Goal: Information Seeking & Learning: Learn about a topic

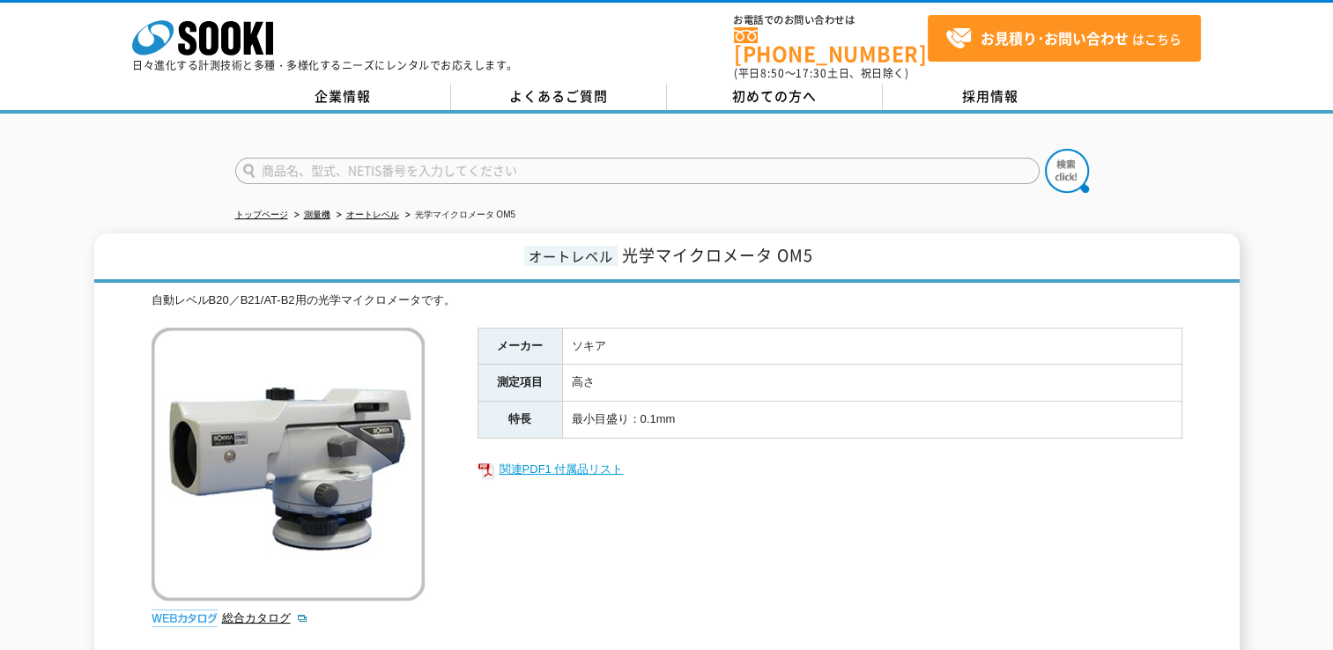
click at [550, 460] on link "関連PDF1 付属品リスト" at bounding box center [829, 469] width 705 height 23
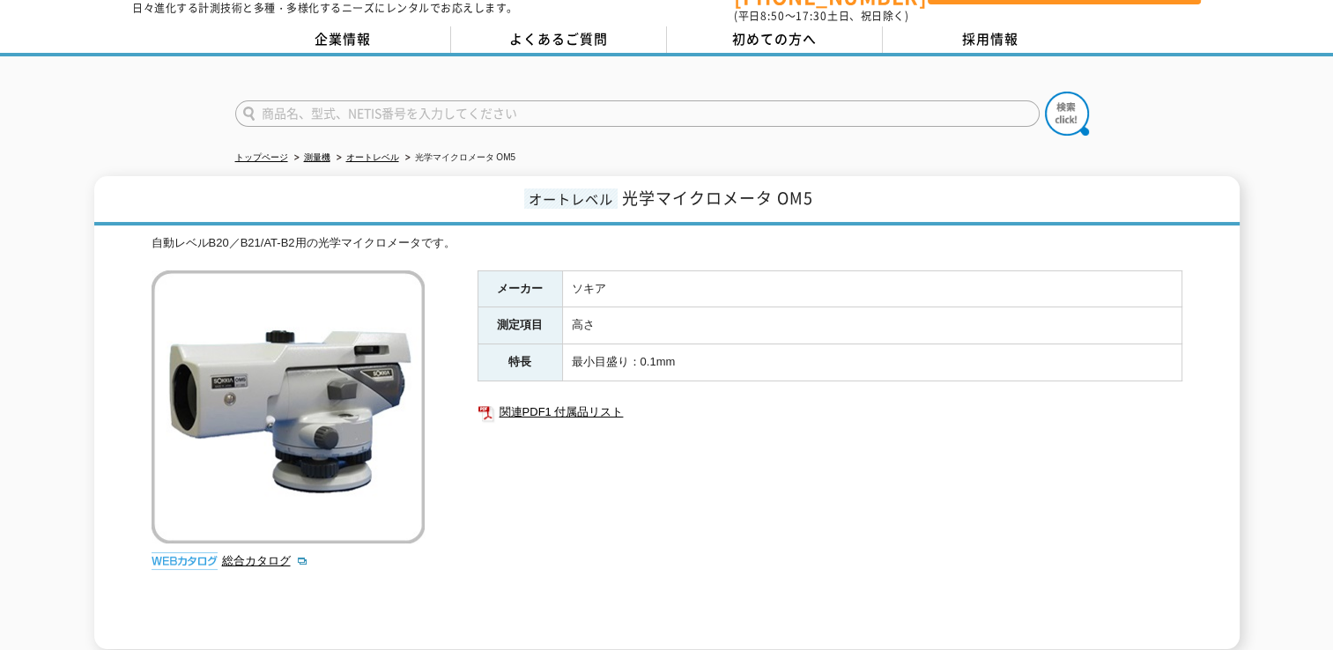
scroll to position [88, 0]
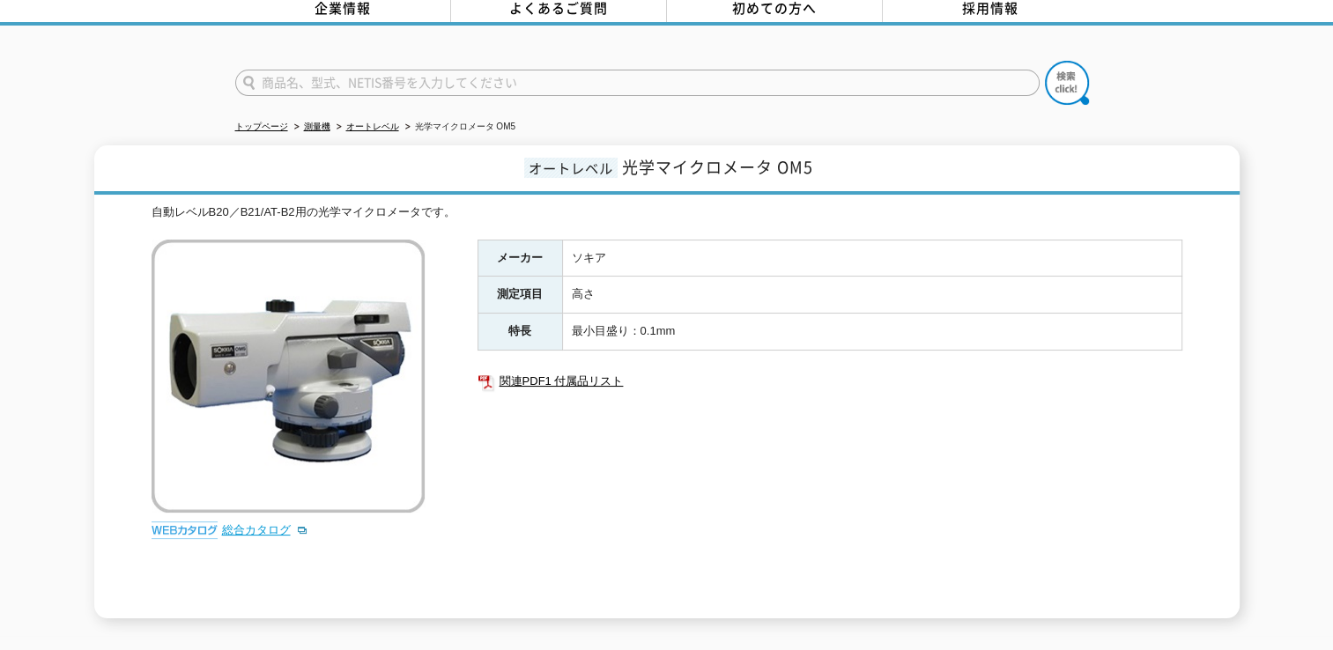
click at [255, 523] on link "総合カタログ" at bounding box center [265, 529] width 86 height 13
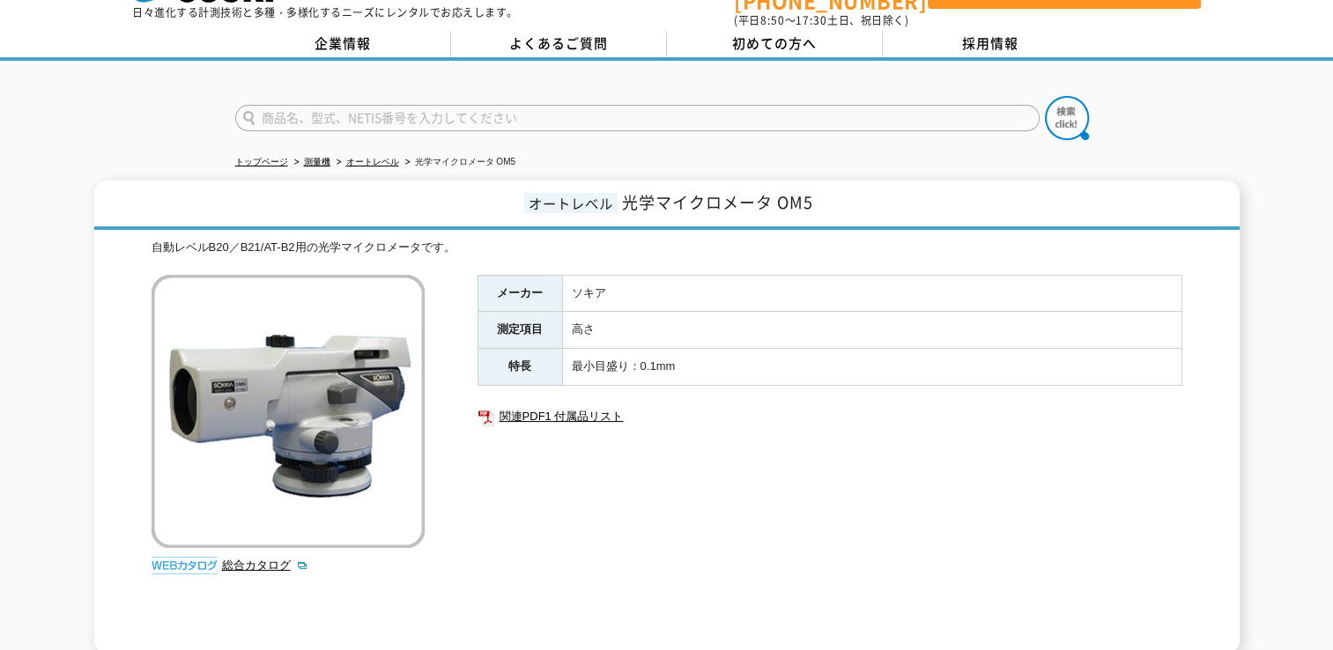
scroll to position [0, 0]
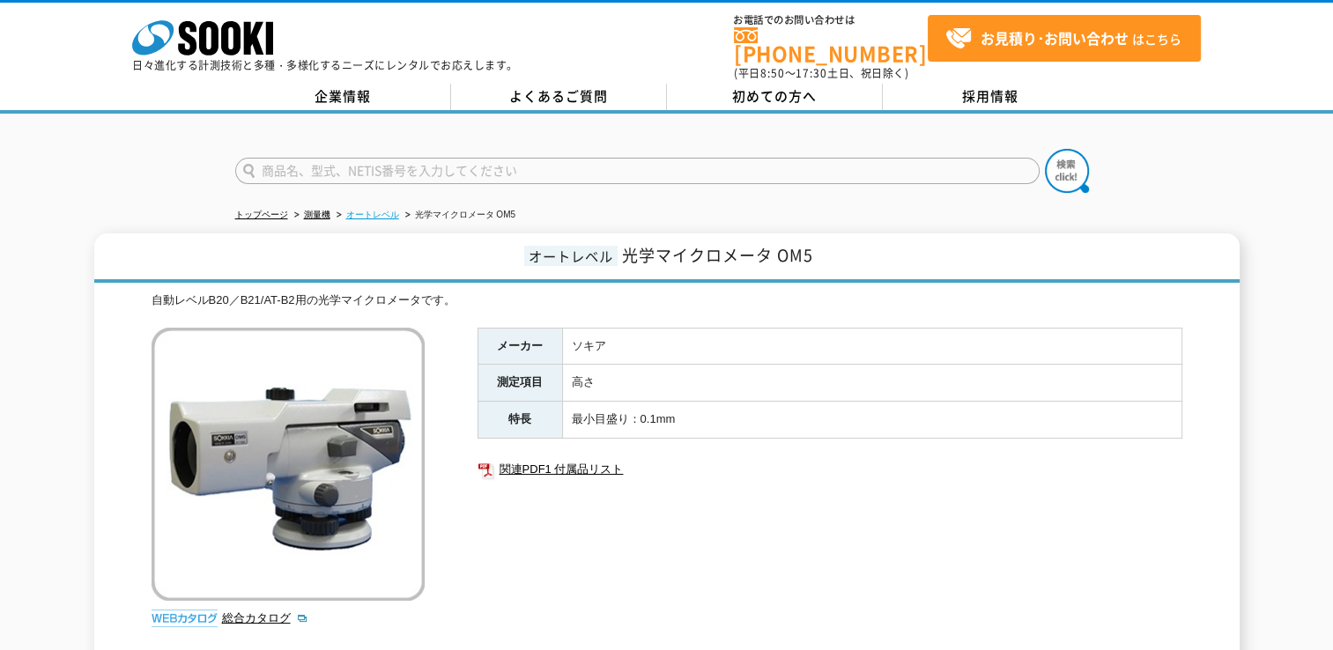
click at [365, 210] on link "オートレベル" at bounding box center [372, 215] width 53 height 10
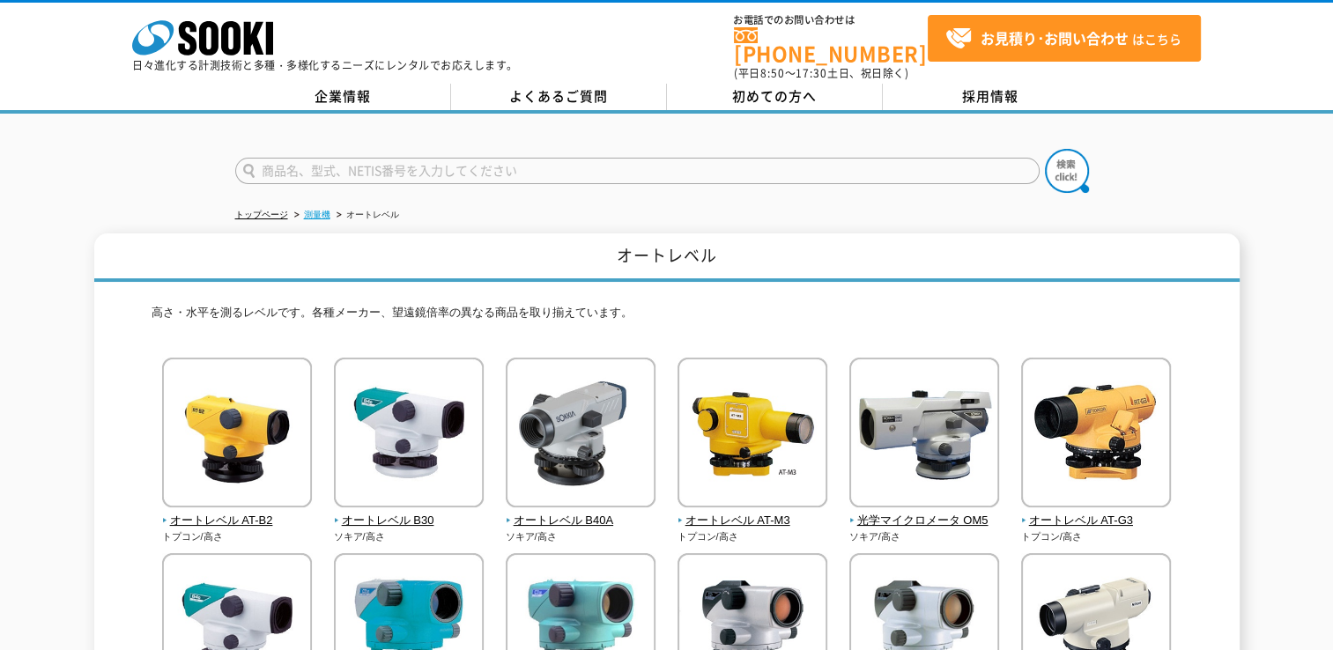
click at [317, 210] on link "測量機" at bounding box center [317, 215] width 26 height 10
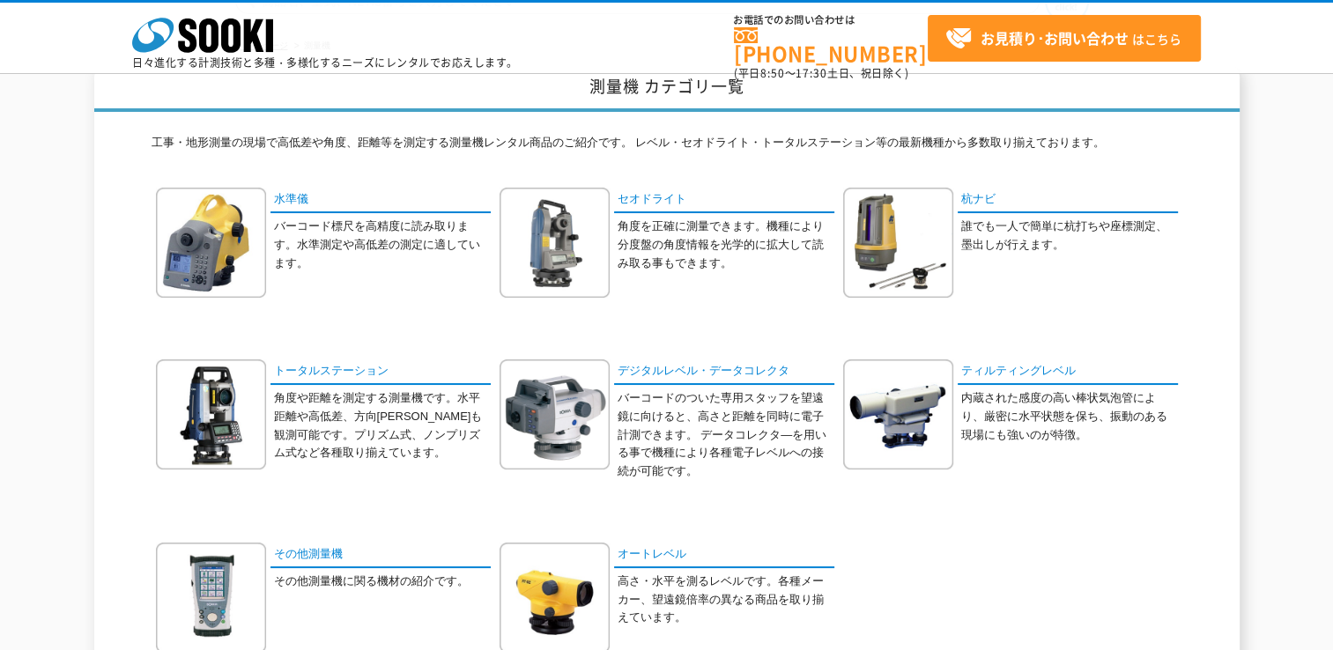
scroll to position [264, 0]
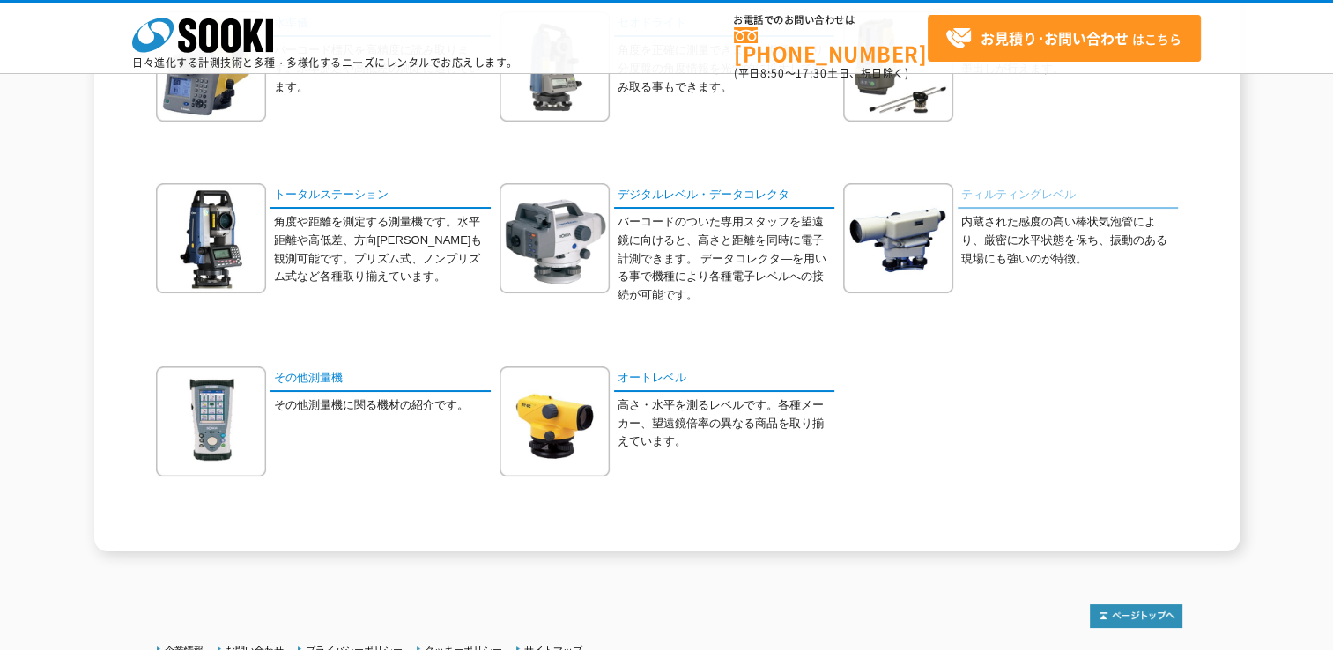
click at [1008, 192] on link "ティルティングレベル" at bounding box center [1067, 196] width 220 height 26
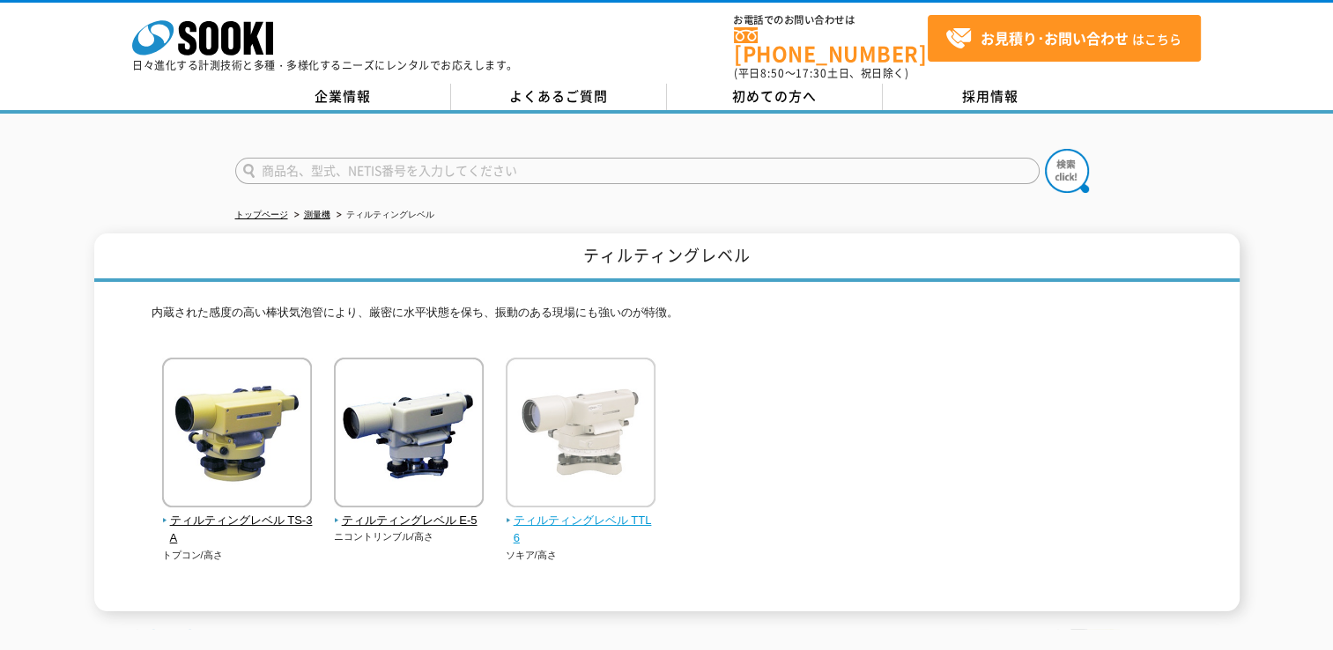
click at [565, 512] on span "ティルティングレベル TTL6" at bounding box center [581, 530] width 151 height 37
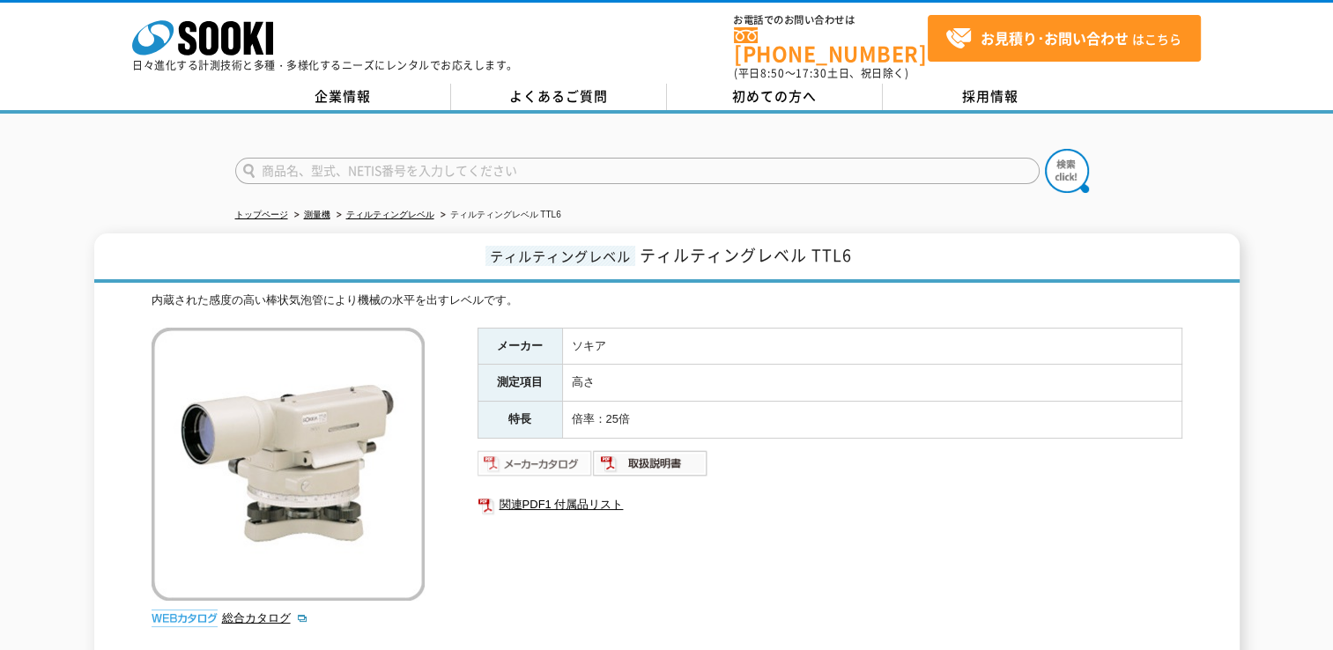
click at [528, 460] on img at bounding box center [534, 463] width 115 height 28
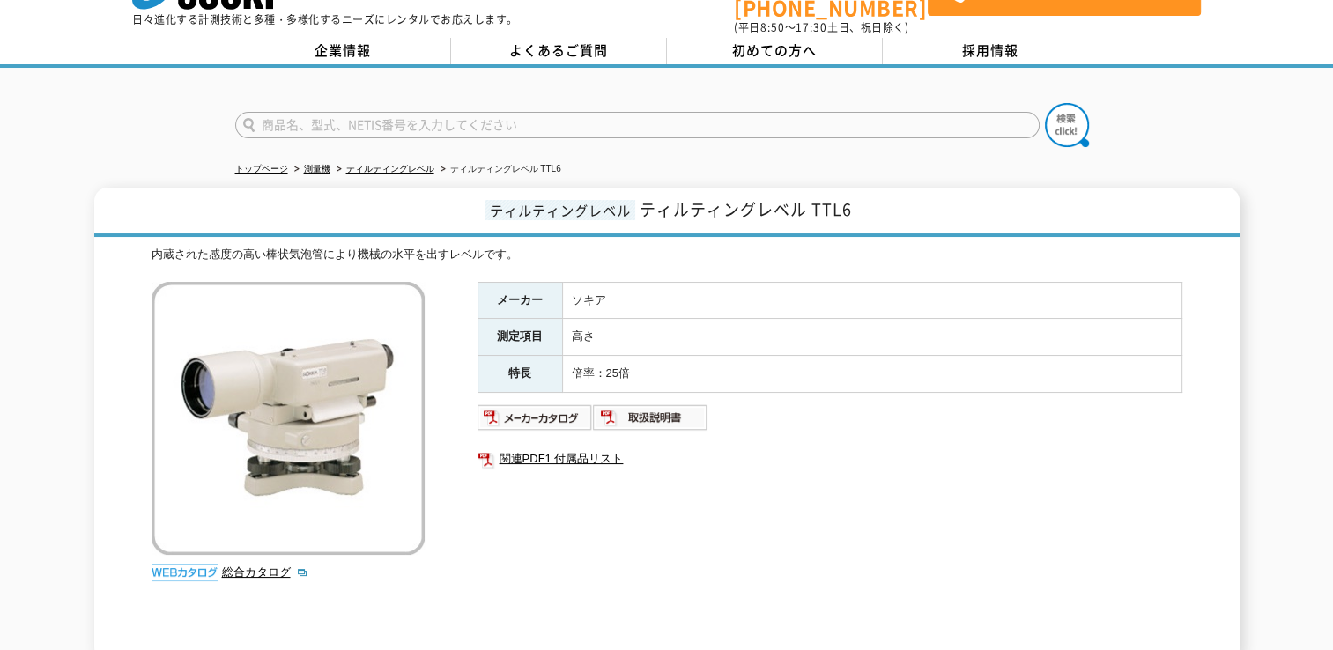
scroll to position [88, 0]
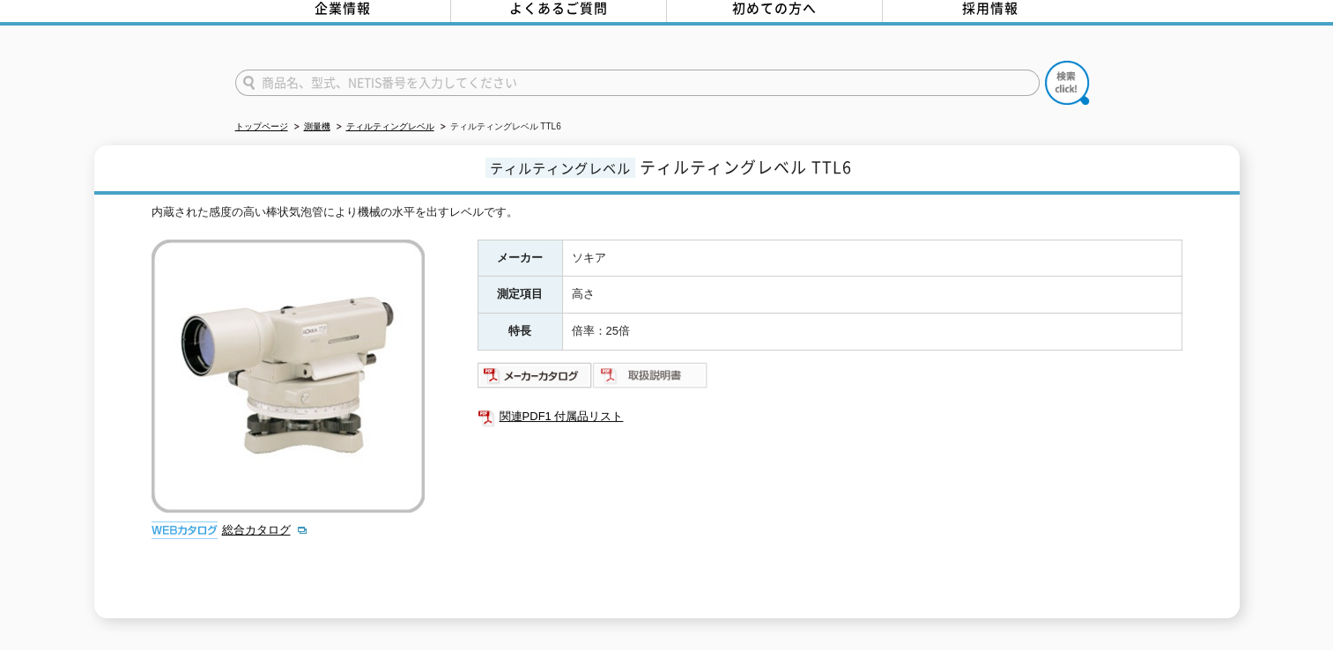
click at [662, 361] on img at bounding box center [650, 375] width 115 height 28
